Goal: Task Accomplishment & Management: Manage account settings

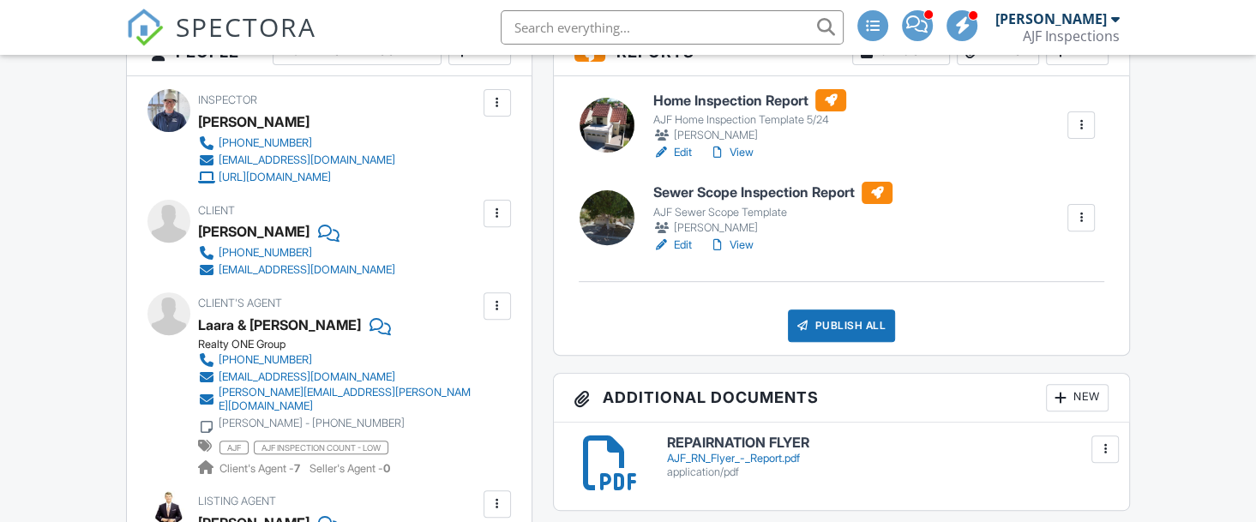
scroll to position [513, 0]
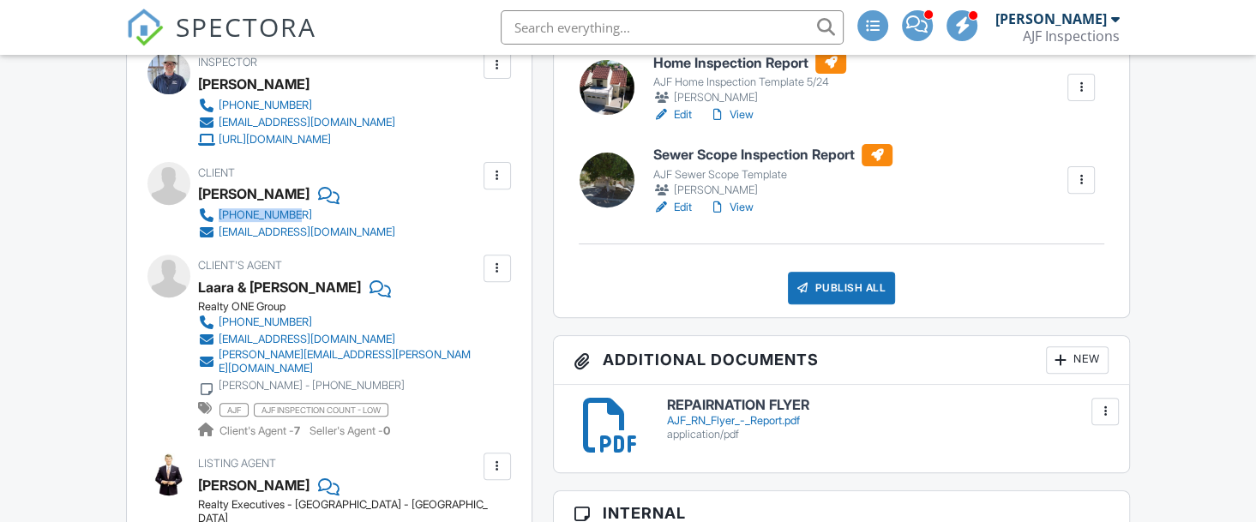
drag, startPoint x: 420, startPoint y: 207, endPoint x: 424, endPoint y: 186, distance: 21.8
click at [423, 184] on div "Client Paul Youngberg +12062345107 paulyoungberg@gmail.com" at bounding box center [337, 201] width 279 height 79
click at [423, 183] on div "Client Paul Youngberg +12062345107 paulyoungberg@gmail.com" at bounding box center [337, 201] width 279 height 79
click at [459, 158] on div "Inspector Chris Jones 480-661-8888 office@ajfinspections.com http://www.ajfinsp…" at bounding box center [329, 432] width 405 height 786
drag, startPoint x: 423, startPoint y: 186, endPoint x: 431, endPoint y: 169, distance: 19.2
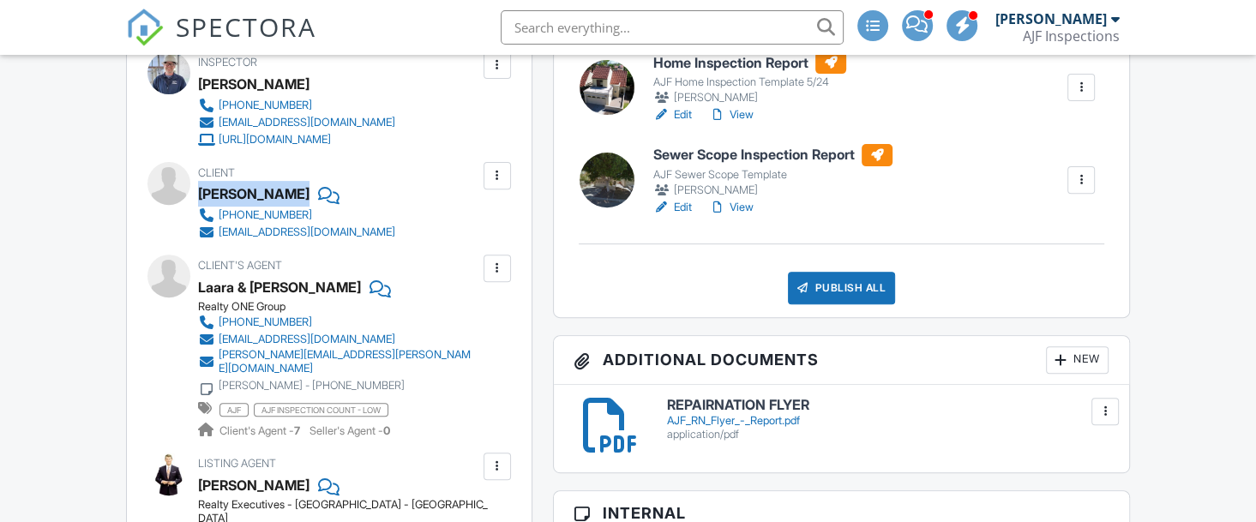
click at [431, 169] on div "Client Paul Youngberg +12062345107 paulyoungberg@gmail.com" at bounding box center [337, 201] width 279 height 79
copy div "[PERSON_NAME]"
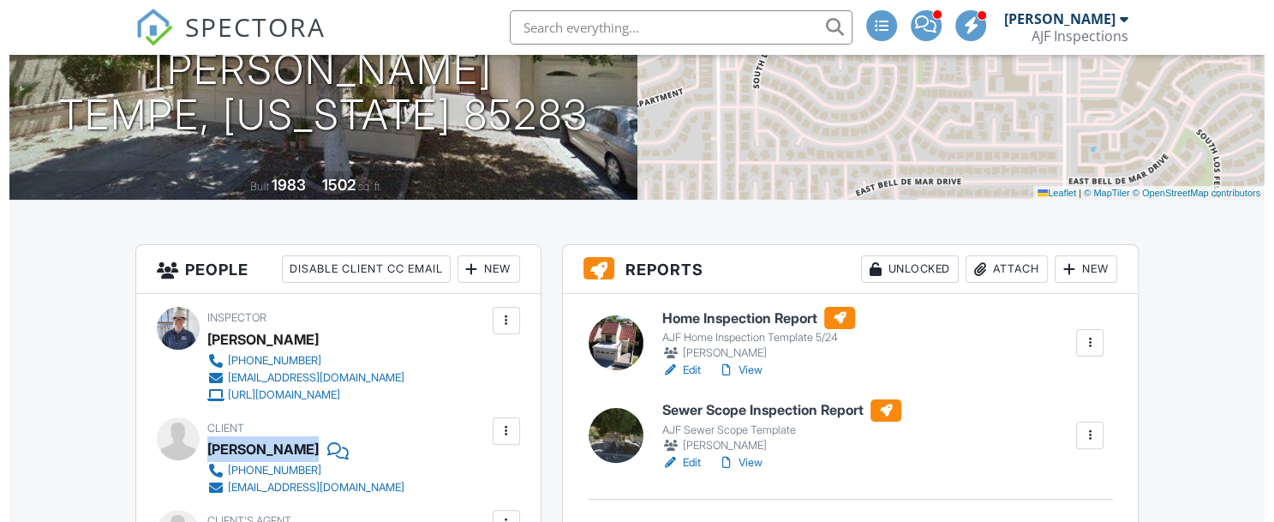
scroll to position [257, 0]
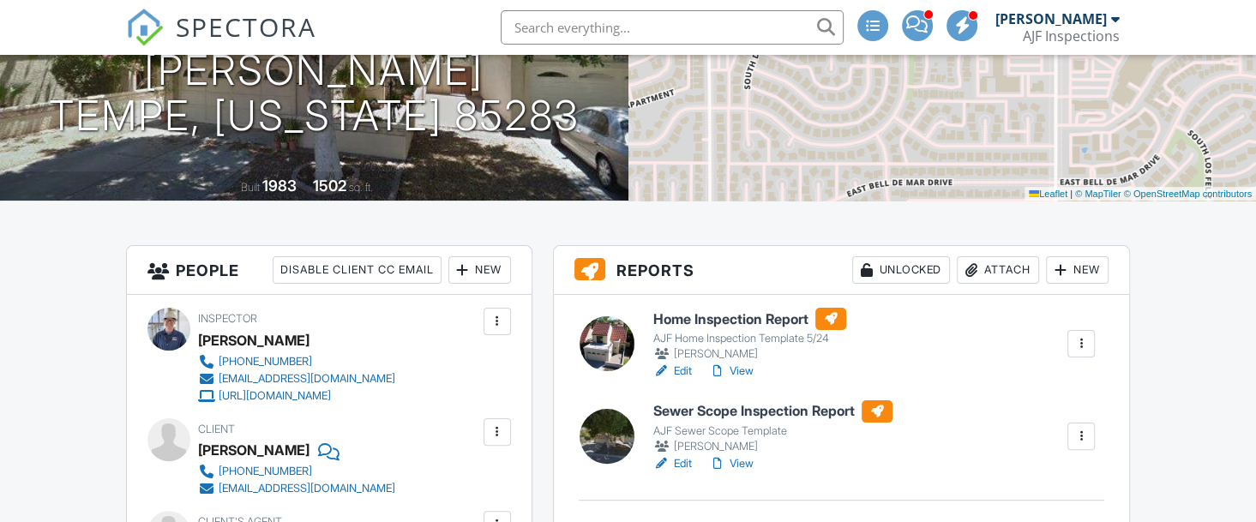
click at [996, 267] on div "Attach" at bounding box center [997, 269] width 82 height 27
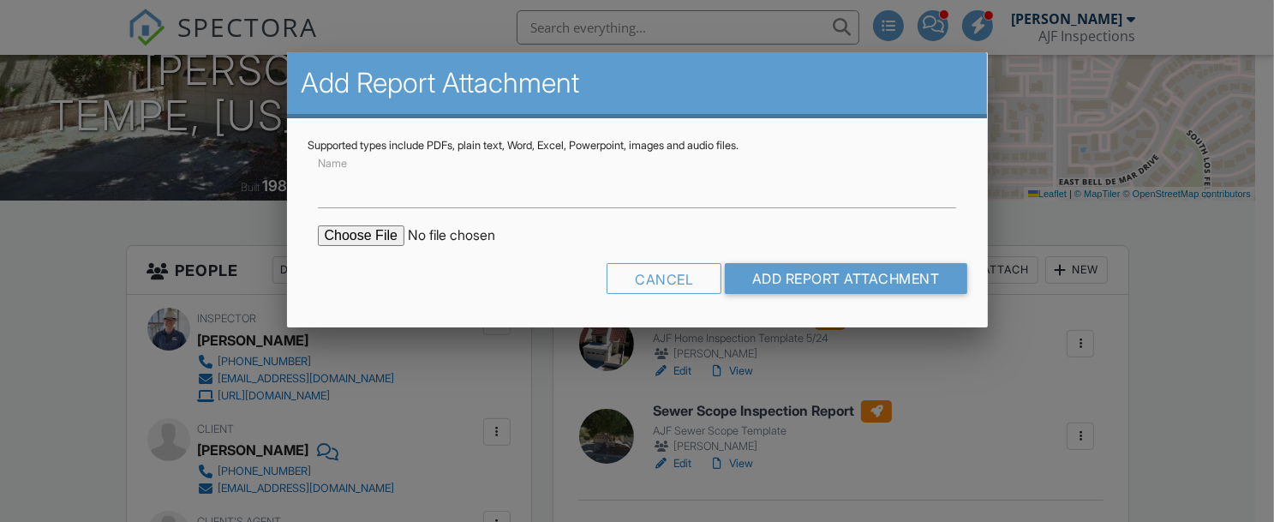
click at [355, 231] on input "file" at bounding box center [463, 235] width 291 height 21
type input "C:\fakepath\WDIIR Inspection (NO Evidence Found).pdf"
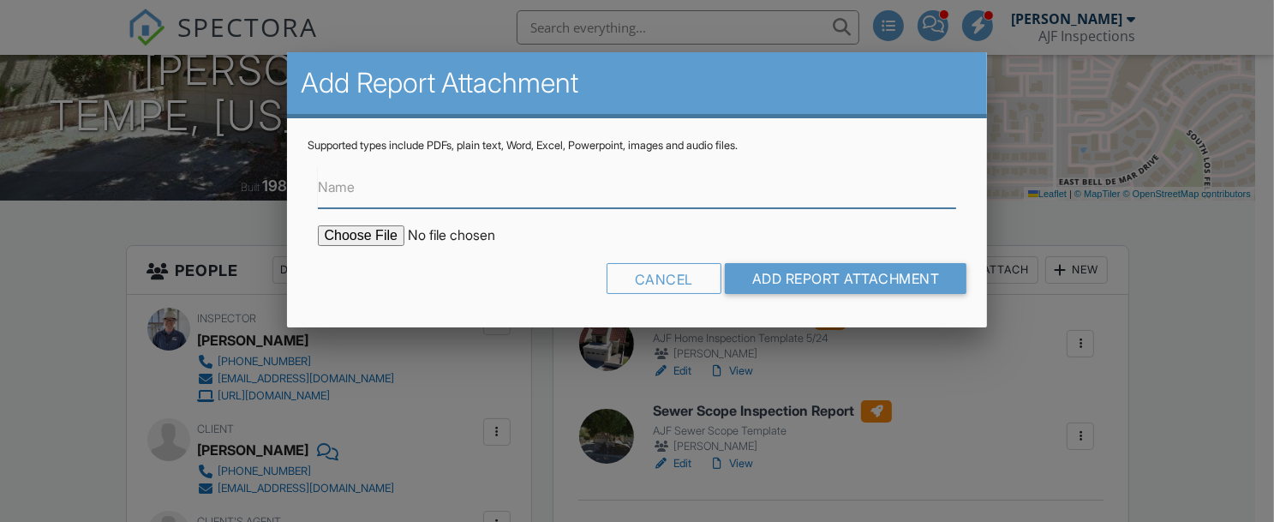
click at [500, 170] on input "Name" at bounding box center [637, 187] width 639 height 42
type input "termite report"
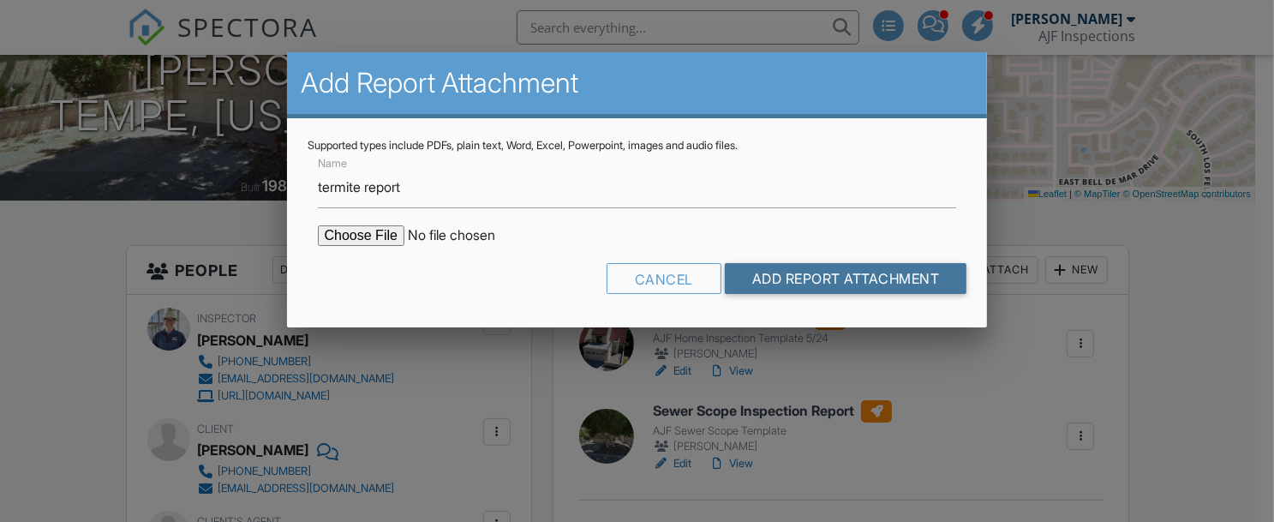
click at [886, 272] on input "Add Report Attachment" at bounding box center [846, 278] width 243 height 31
